Goal: Information Seeking & Learning: Learn about a topic

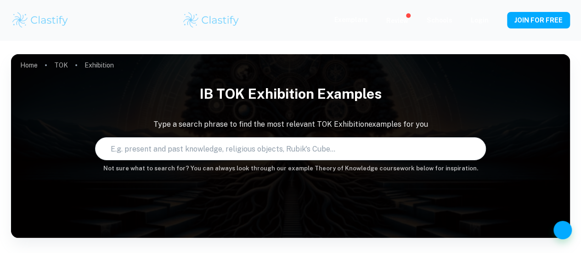
click at [327, 149] on input "text" at bounding box center [282, 149] width 373 height 26
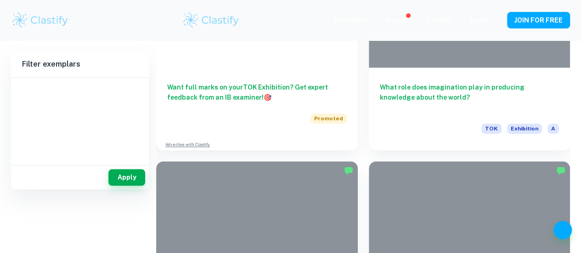
scroll to position [661, 0]
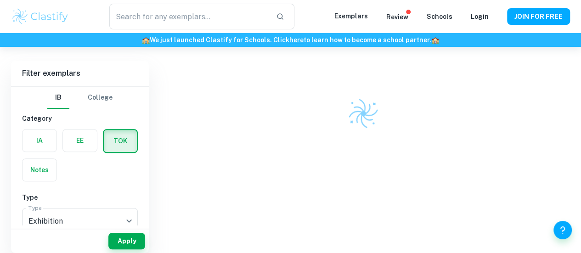
type input "basketball"
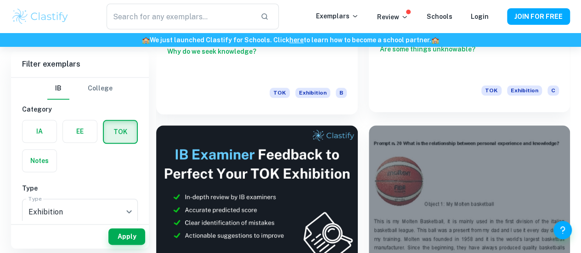
scroll to position [426, 0]
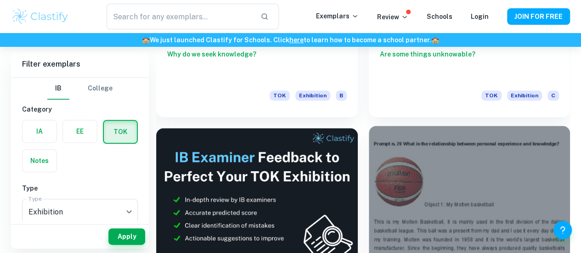
click at [369, 136] on div at bounding box center [470, 201] width 202 height 151
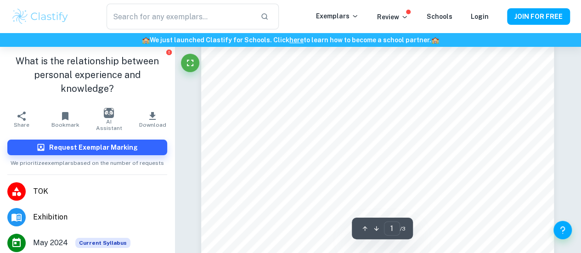
scroll to position [282, 0]
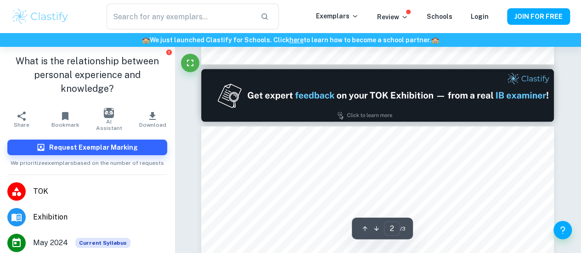
type input "1"
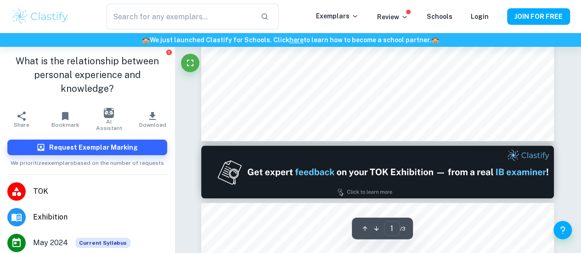
scroll to position [412, 0]
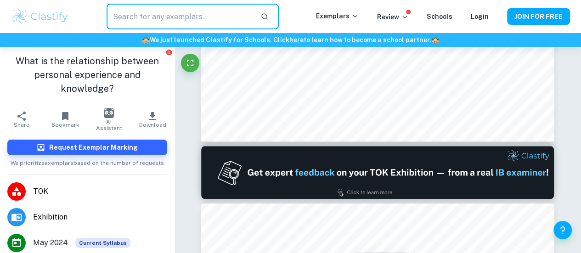
click at [178, 18] on input "text" at bounding box center [180, 17] width 147 height 26
type input "how does values"
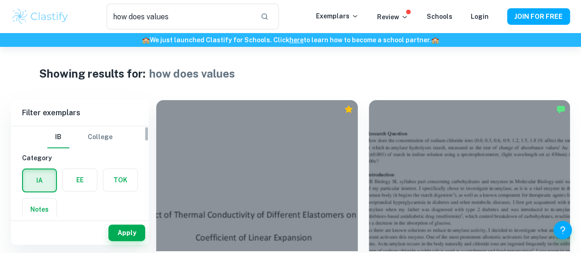
click at [123, 180] on label "button" at bounding box center [120, 180] width 34 height 22
click at [0, 0] on input "radio" at bounding box center [0, 0] width 0 height 0
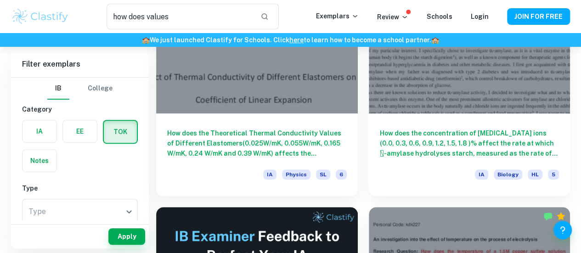
scroll to position [228, 0]
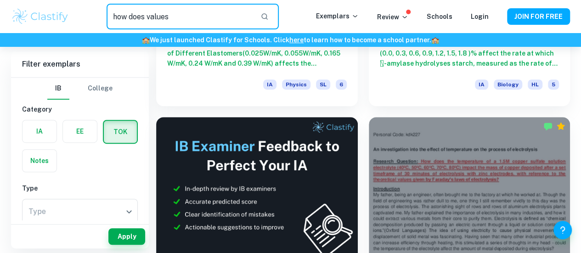
drag, startPoint x: 206, startPoint y: 11, endPoint x: 83, endPoint y: 38, distance: 126.0
click at [83, 38] on header "how does values ​ Exemplars Review Schools Login JOIN FOR FREE 🏫 We just launch…" at bounding box center [290, 23] width 581 height 47
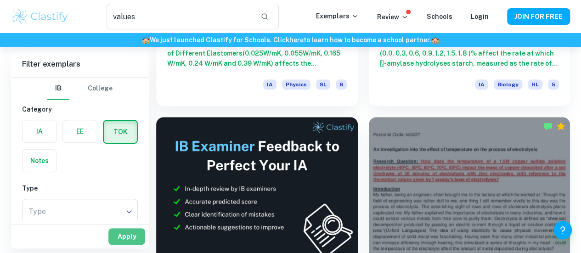
click at [130, 244] on button "Apply" at bounding box center [126, 236] width 37 height 17
type input "how does values"
